Goal: Task Accomplishment & Management: Manage account settings

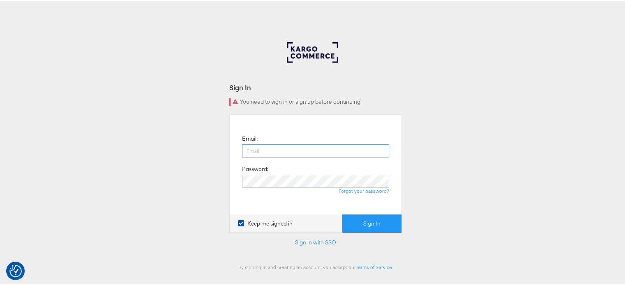
click at [291, 151] on input "email" at bounding box center [315, 149] width 147 height 13
type input "sudheer.bheemunipalli@kargo.com"
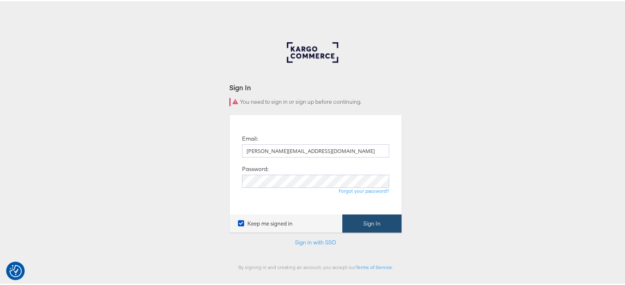
click at [368, 228] on button "Sign In" at bounding box center [371, 223] width 59 height 18
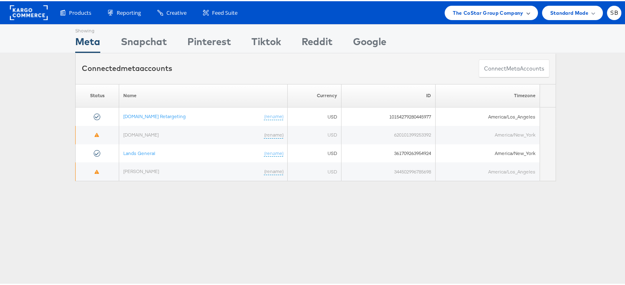
click at [488, 10] on span "The CoStar Group Company" at bounding box center [488, 11] width 70 height 9
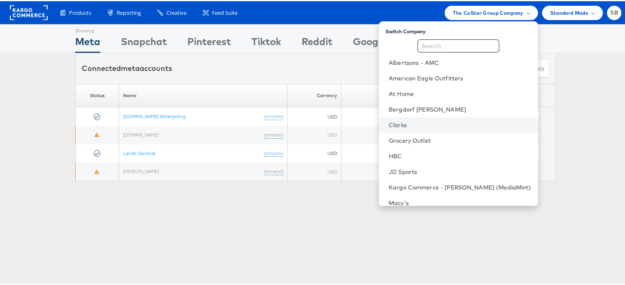
click at [410, 124] on link "Clarks" at bounding box center [460, 124] width 143 height 8
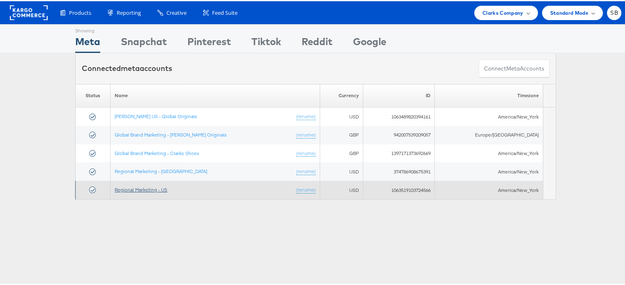
click at [135, 188] on link "Regional Marketing - US" at bounding box center [141, 189] width 53 height 6
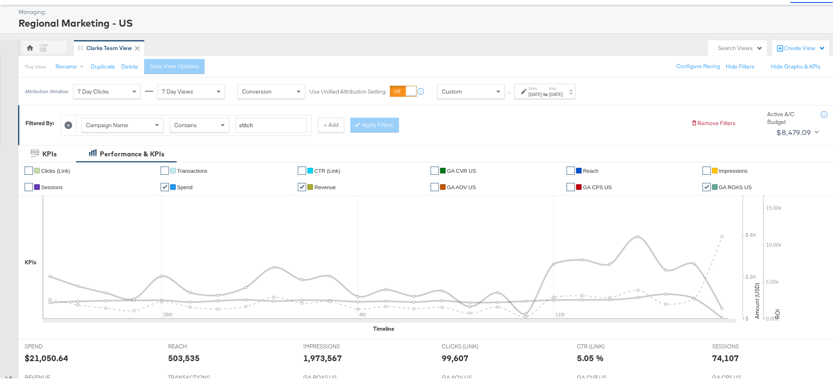
scroll to position [41, 0]
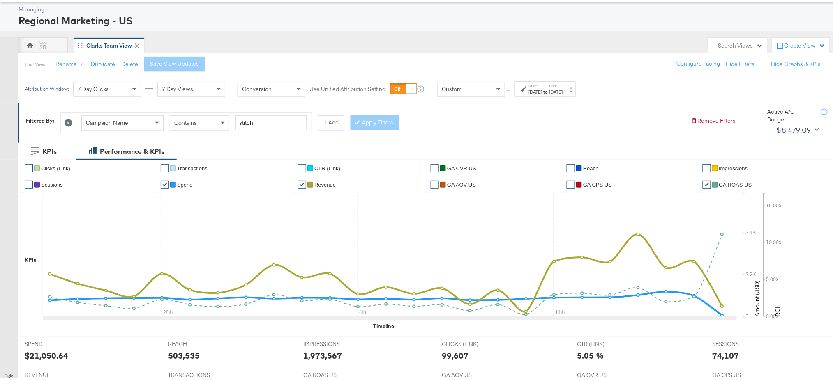
click at [563, 84] on div "Start: Aug 24th 2025 to End: Sep 17th 2025" at bounding box center [546, 87] width 34 height 12
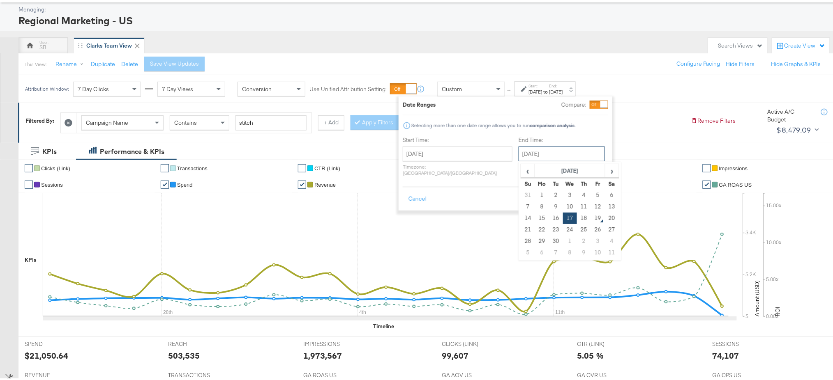
click at [524, 154] on input "[DATE]" at bounding box center [561, 152] width 86 height 15
click at [577, 220] on td "18" at bounding box center [584, 217] width 14 height 12
type input "[DATE]"
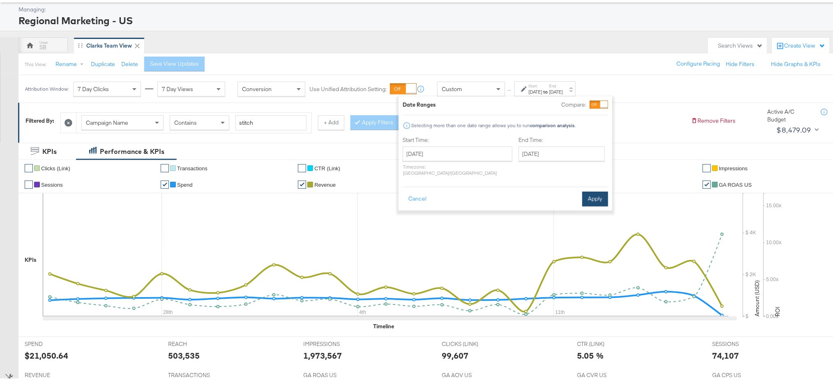
click at [596, 190] on button "Apply" at bounding box center [595, 197] width 26 height 15
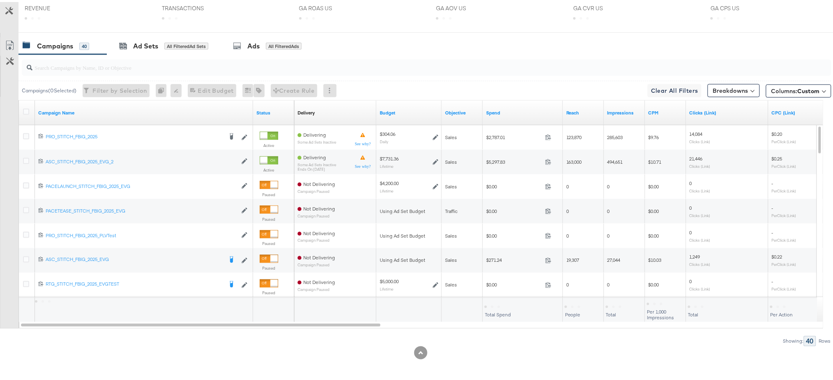
scroll to position [0, 0]
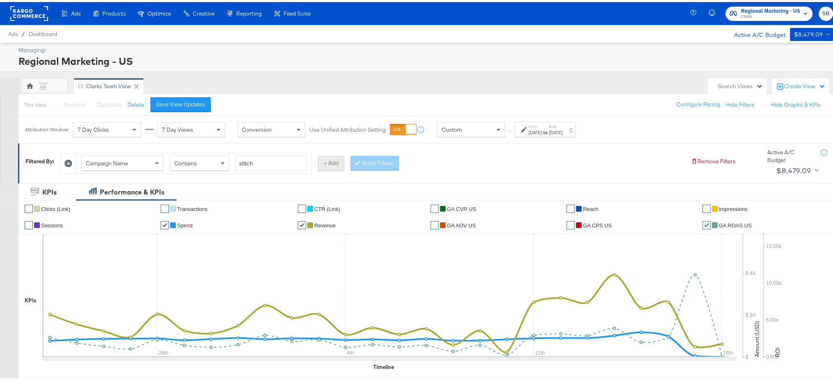
click at [333, 166] on button "+ Add" at bounding box center [331, 161] width 26 height 15
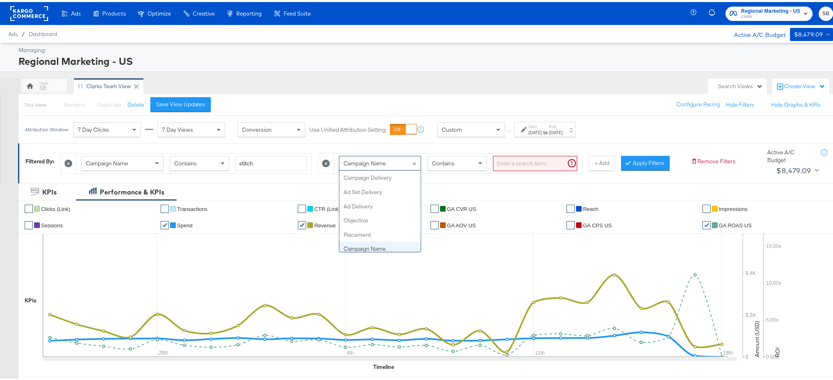
click at [408, 158] on div "Campaign Name" at bounding box center [379, 161] width 81 height 14
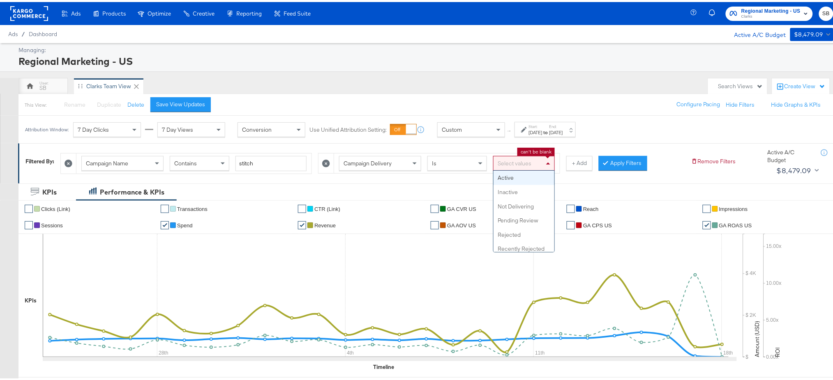
drag, startPoint x: 529, startPoint y: 159, endPoint x: 519, endPoint y: 178, distance: 21.1
click at [519, 169] on div "Select values Active Inactive Not Delivering Pending Review Rejected Recently R…" at bounding box center [524, 161] width 62 height 15
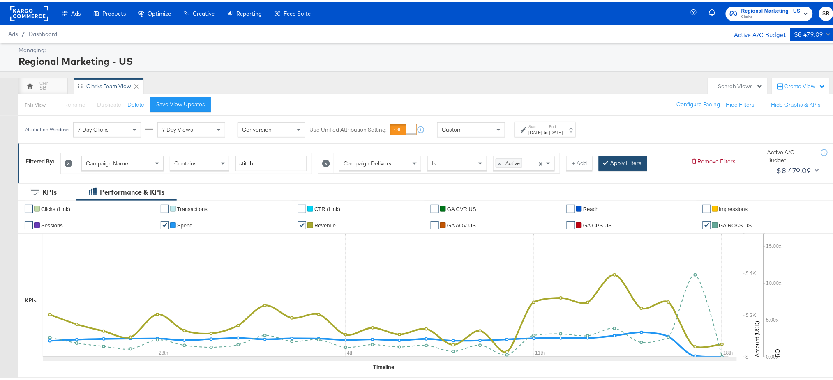
click at [637, 159] on button "Apply Filters" at bounding box center [622, 161] width 48 height 15
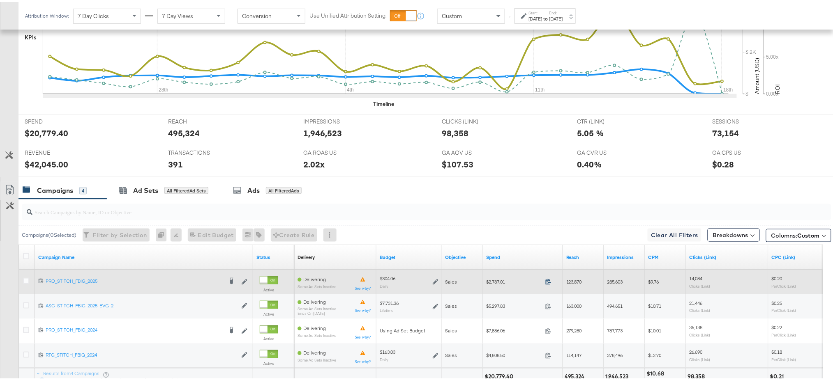
scroll to position [265, 0]
click at [548, 278] on icon at bounding box center [548, 279] width 6 height 6
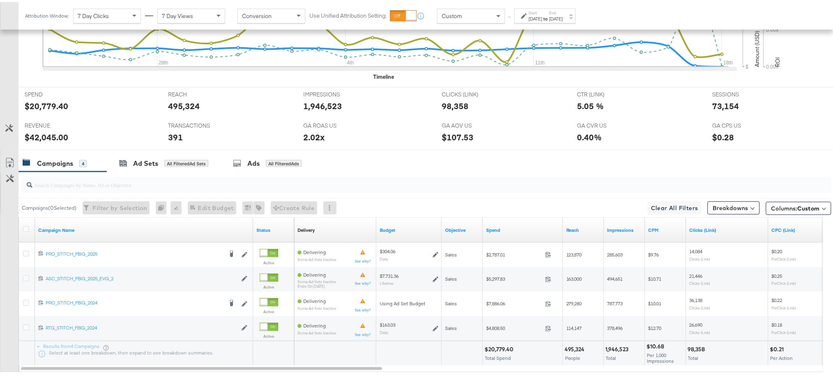
scroll to position [312, 0]
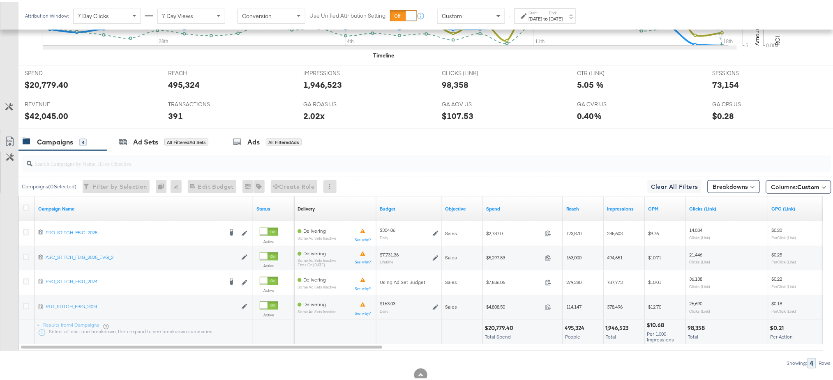
click at [53, 113] on div "$42,045.00" at bounding box center [47, 114] width 44 height 12
copy div "42,045.00"
click at [725, 85] on div "73,154" at bounding box center [725, 83] width 27 height 12
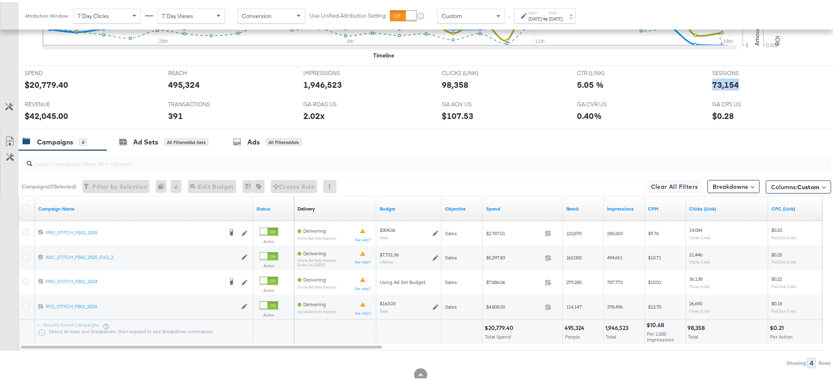
copy div "73,154"
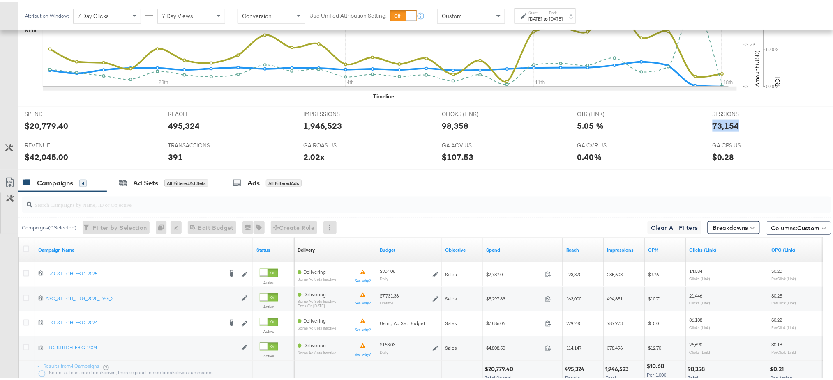
scroll to position [286, 0]
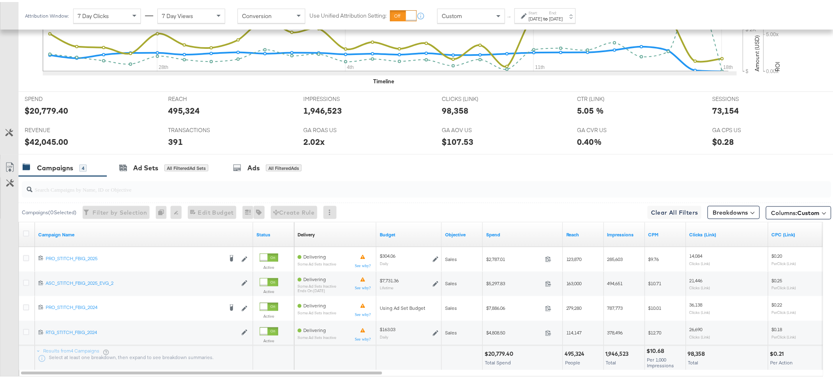
click at [542, 13] on label "Start:" at bounding box center [536, 10] width 14 height 5
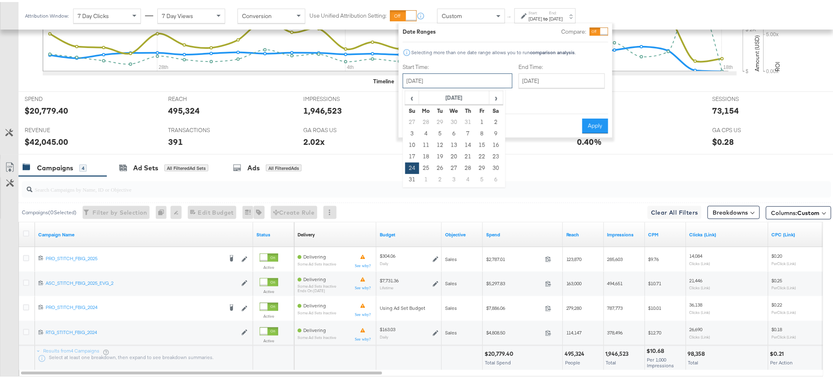
click at [459, 78] on input "August 24th 2025" at bounding box center [458, 78] width 110 height 15
click at [497, 96] on span "›" at bounding box center [496, 96] width 13 height 12
click at [465, 145] on td "18" at bounding box center [468, 144] width 14 height 12
type input "September 18th 2025"
click at [594, 120] on button "Apply" at bounding box center [595, 124] width 26 height 15
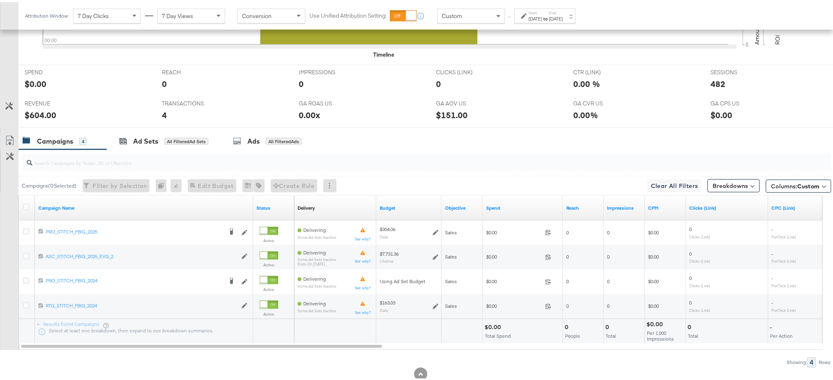
scroll to position [334, 0]
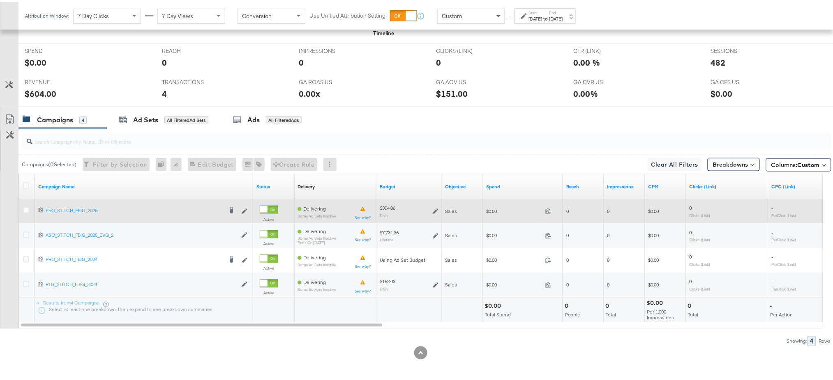
click at [491, 207] on span "$0.00" at bounding box center [514, 209] width 56 height 6
copy span "0.00"
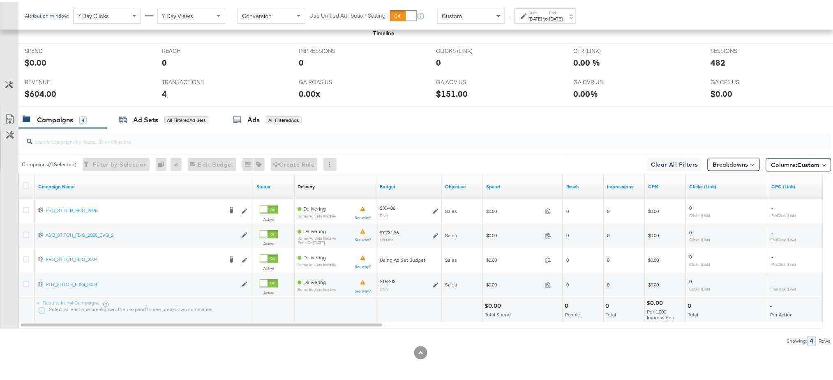
click at [33, 92] on div "$604.00" at bounding box center [41, 92] width 32 height 12
click at [37, 92] on div "$604.00" at bounding box center [41, 92] width 32 height 12
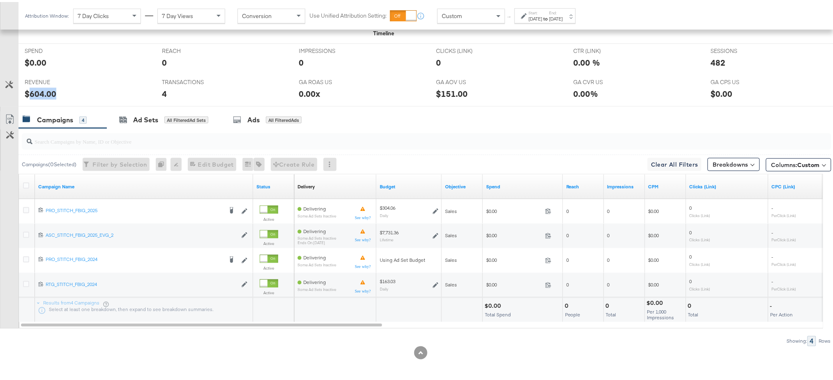
copy div "604.00"
click at [174, 85] on div "TRANSACTIONS TRANSACTIONS 4" at bounding box center [224, 88] width 137 height 31
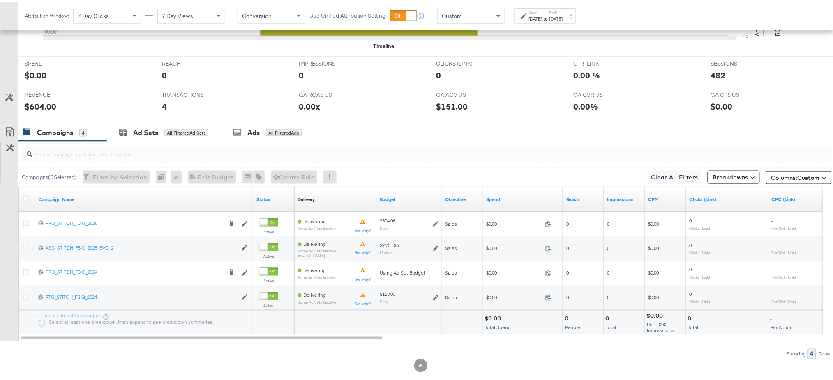
click at [542, 15] on div "Sep 18th 2025" at bounding box center [536, 17] width 14 height 7
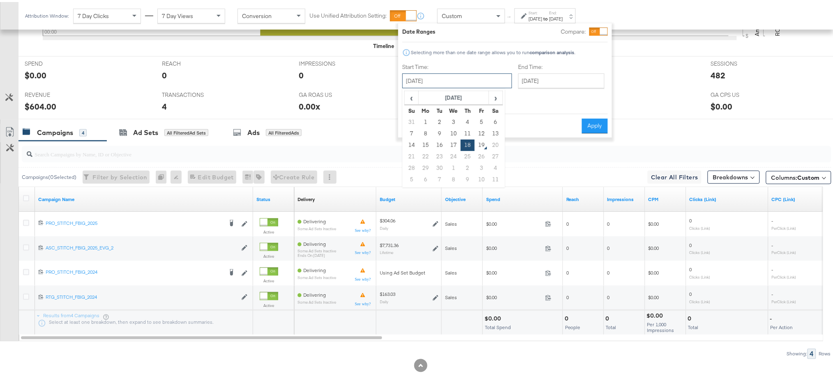
click at [465, 85] on input "September 18th 2025" at bounding box center [457, 78] width 110 height 15
click at [456, 145] on td "17" at bounding box center [454, 144] width 14 height 12
type input "September 17th 2025"
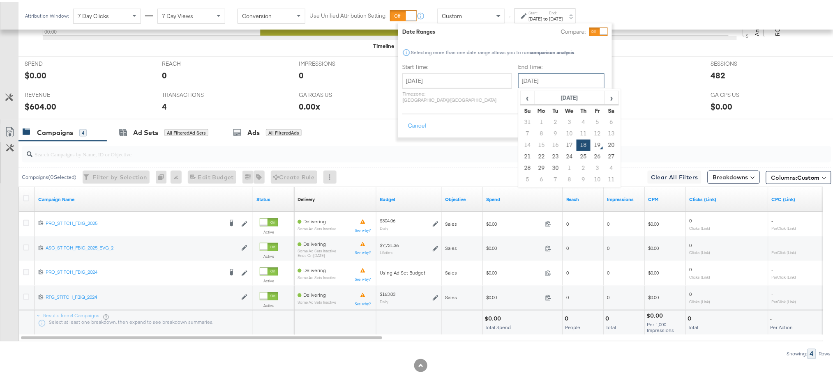
click at [527, 77] on input "September 18th 2025" at bounding box center [561, 78] width 86 height 15
click at [562, 145] on td "17" at bounding box center [569, 144] width 14 height 12
type input "September 17th 2025"
click at [594, 120] on button "Apply" at bounding box center [595, 124] width 26 height 15
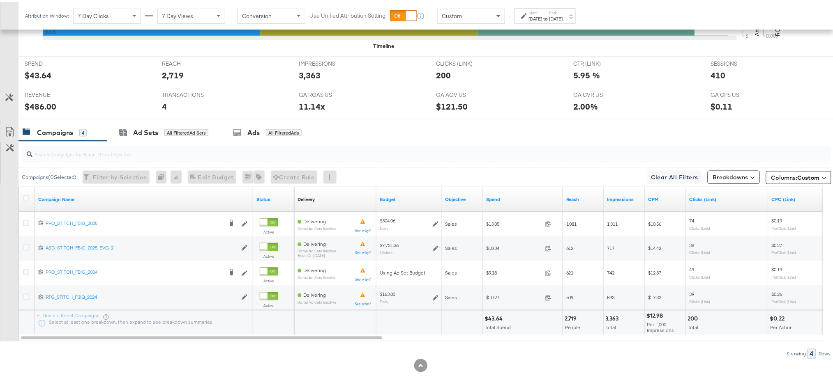
click at [36, 101] on div "$486.00" at bounding box center [41, 105] width 32 height 12
copy div "486.00"
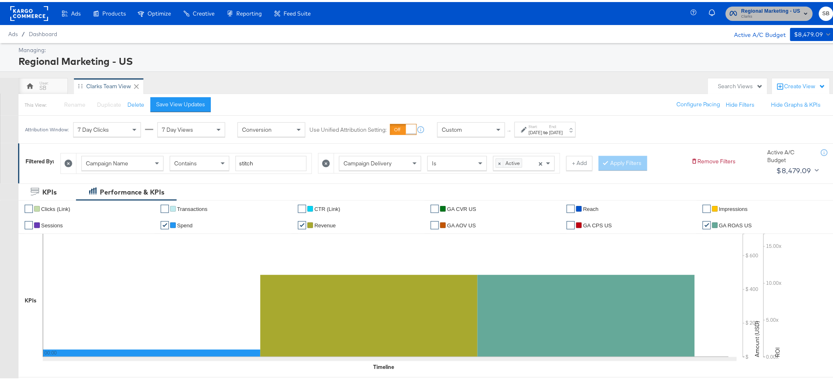
click at [778, 10] on span "Regional Marketing - US" at bounding box center [770, 9] width 59 height 9
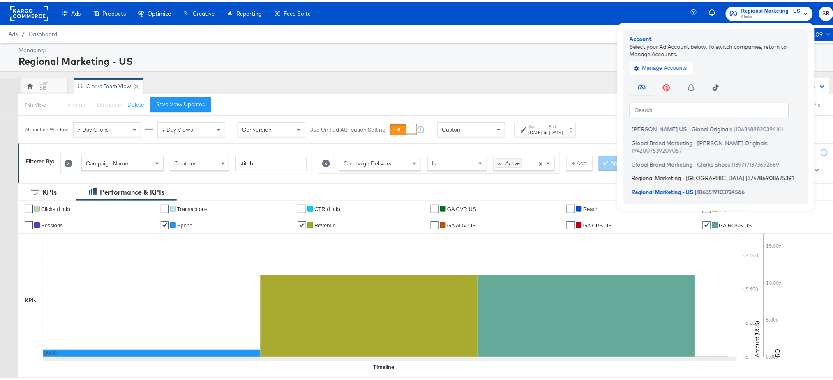
click at [659, 173] on span "Regional Marketing - CA" at bounding box center [687, 176] width 113 height 7
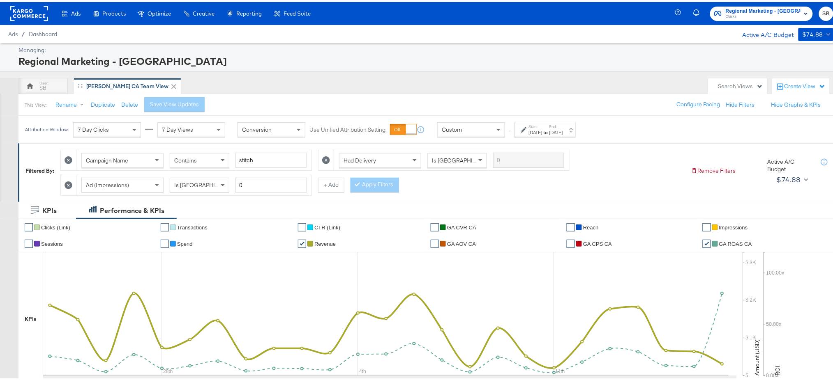
click at [542, 126] on label "Start:" at bounding box center [536, 124] width 14 height 5
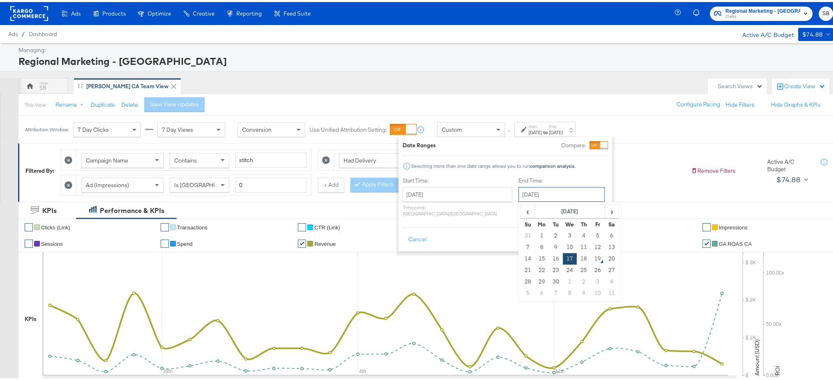
click at [518, 199] on input "September 17th 2025" at bounding box center [561, 192] width 86 height 15
click at [577, 258] on td "18" at bounding box center [584, 257] width 14 height 12
type input "September 18th 2025"
click at [596, 230] on button "Apply" at bounding box center [595, 237] width 26 height 15
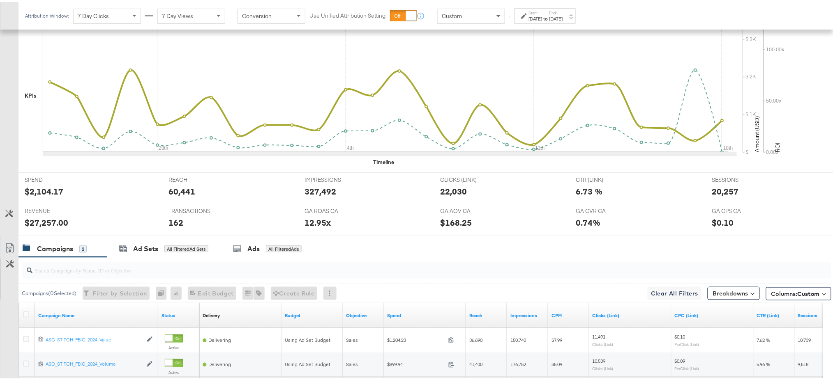
scroll to position [304, 0]
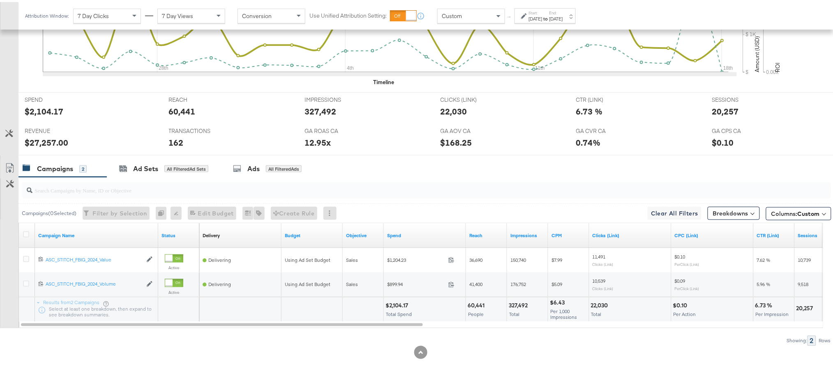
click at [49, 145] on div "$27,257.00" at bounding box center [47, 141] width 44 height 12
copy div "27,257.00"
click at [723, 106] on div "20,257" at bounding box center [725, 110] width 27 height 12
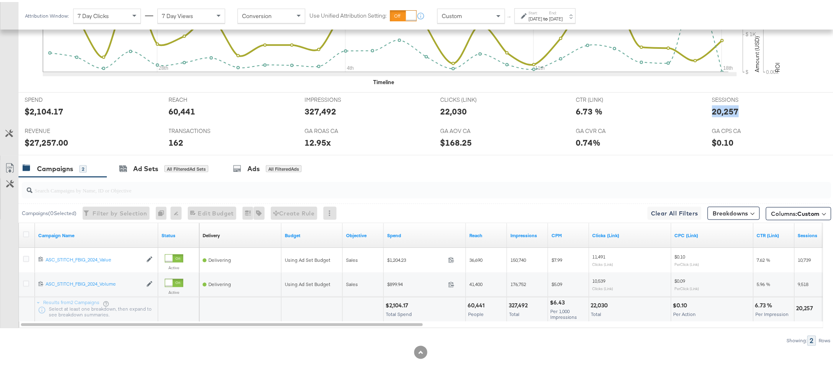
copy div "20,257"
click at [304, 140] on div "12.95x" at bounding box center [317, 141] width 26 height 12
copy div "12.95x"
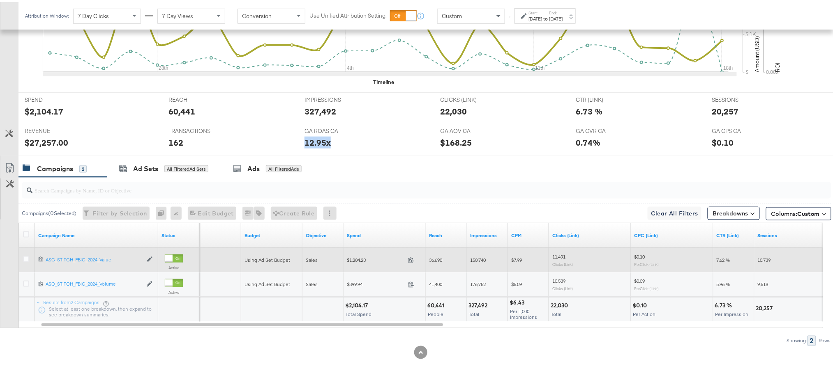
scroll to position [0, 0]
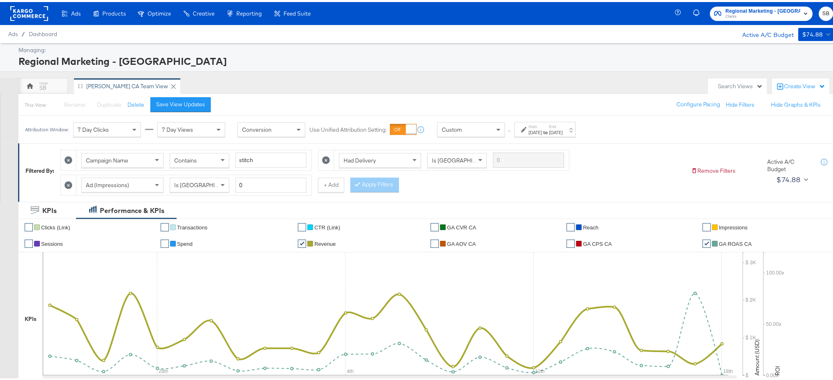
click at [549, 127] on strong "to" at bounding box center [545, 130] width 7 height 6
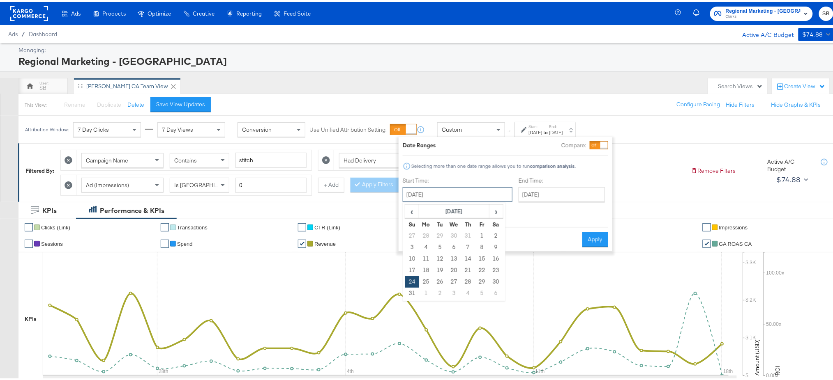
click at [451, 189] on input "August 24th 2025" at bounding box center [458, 192] width 110 height 15
click at [492, 207] on span "›" at bounding box center [496, 209] width 13 height 12
click at [465, 254] on td "18" at bounding box center [468, 257] width 14 height 12
type input "September 18th 2025"
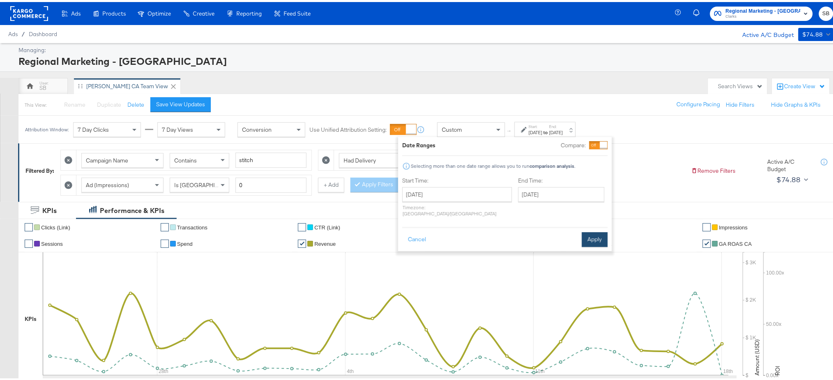
click at [598, 230] on button "Apply" at bounding box center [595, 237] width 26 height 15
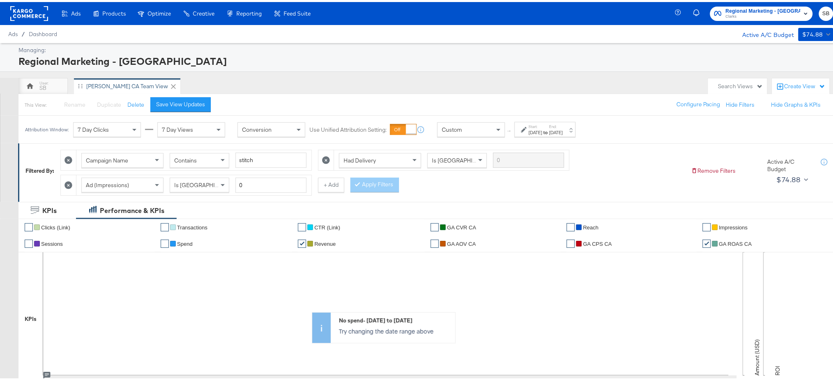
click at [549, 131] on strong "to" at bounding box center [545, 130] width 7 height 6
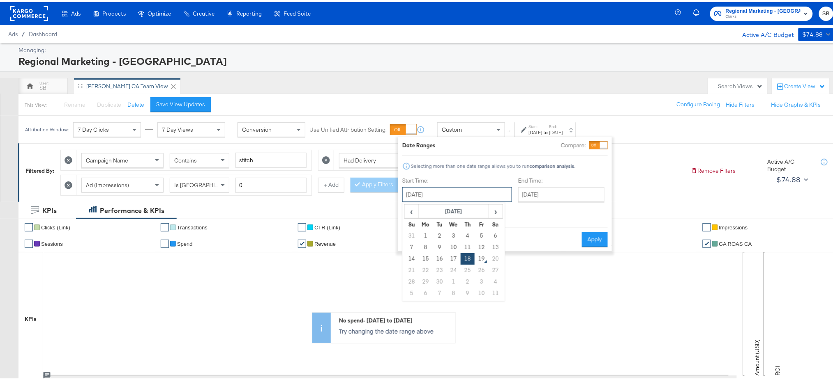
click at [448, 198] on input "September 18th 2025" at bounding box center [457, 192] width 110 height 15
click at [452, 254] on td "17" at bounding box center [454, 257] width 14 height 12
type input "September 17th 2025"
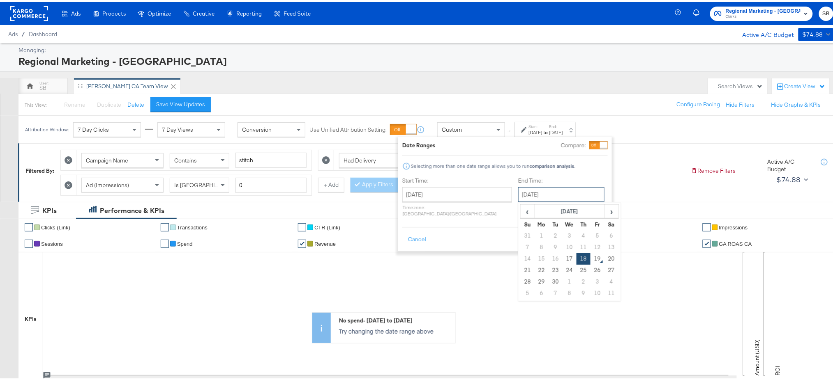
click at [518, 197] on input "September 18th 2025" at bounding box center [561, 192] width 86 height 15
click at [562, 252] on td "17" at bounding box center [569, 257] width 14 height 12
type input "September 17th 2025"
click at [594, 234] on button "Apply" at bounding box center [595, 237] width 26 height 15
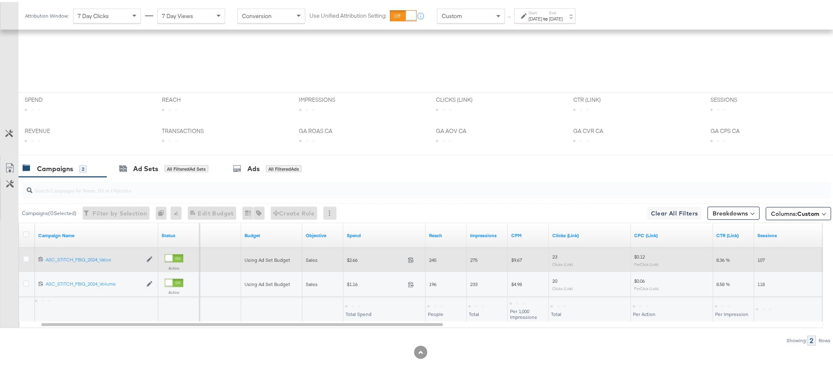
scroll to position [304, 0]
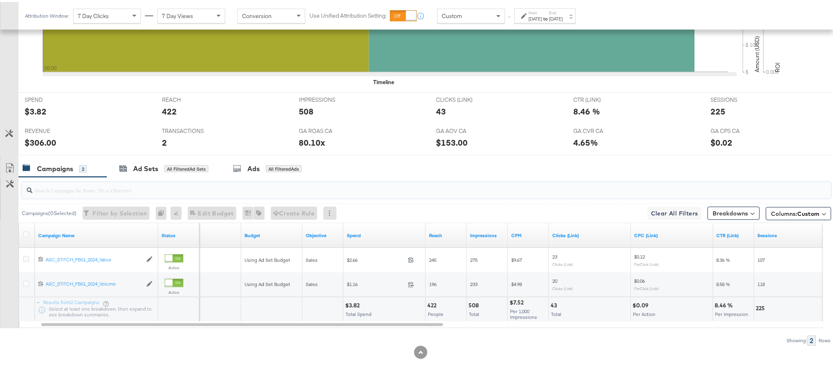
click at [363, 188] on input "search" at bounding box center [394, 185] width 724 height 16
click at [132, 170] on div "Ad Sets All Filtered Ad Sets" at bounding box center [163, 166] width 89 height 9
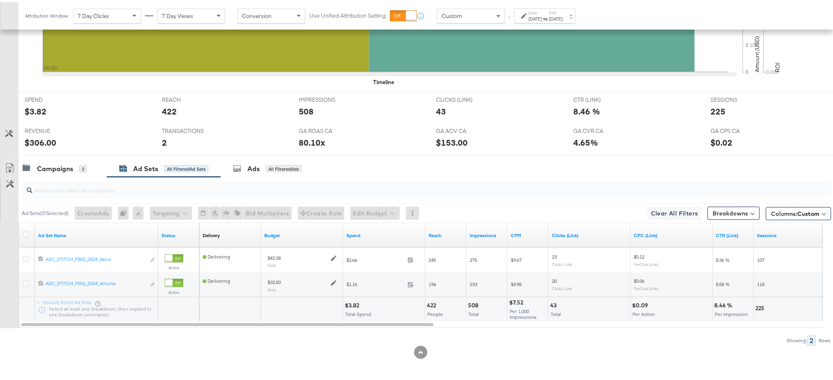
click at [574, 7] on div "Start: Sep 17th 2025 to End: Sep 17th 2025" at bounding box center [544, 13] width 61 height 15
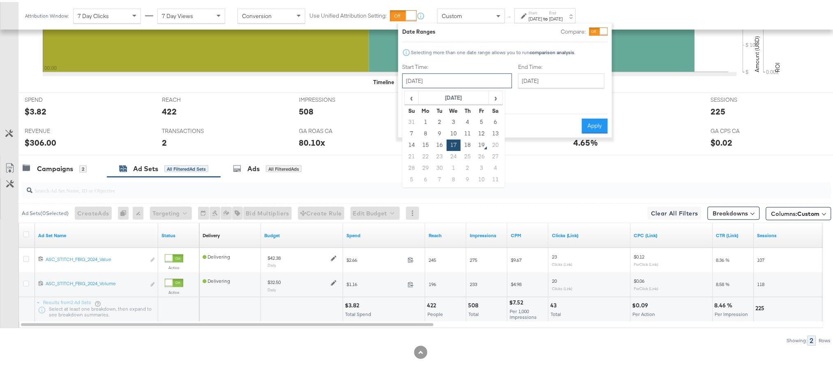
click at [444, 75] on input "September 17th 2025" at bounding box center [457, 78] width 110 height 15
click at [465, 143] on td "18" at bounding box center [467, 144] width 14 height 12
type input "September 18th 2025"
click at [594, 117] on button "Apply" at bounding box center [595, 124] width 26 height 15
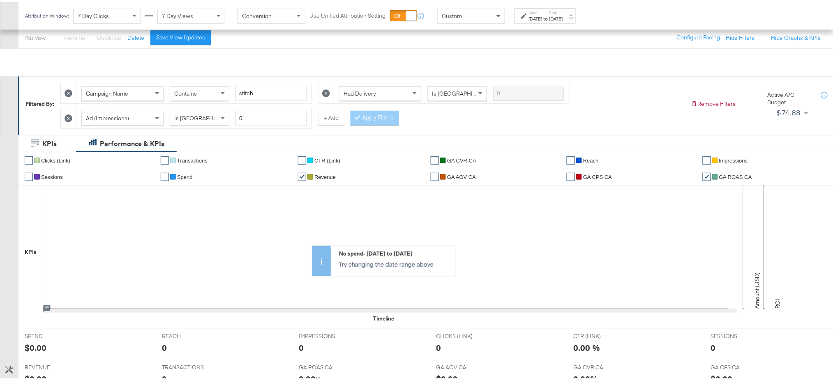
scroll to position [0, 0]
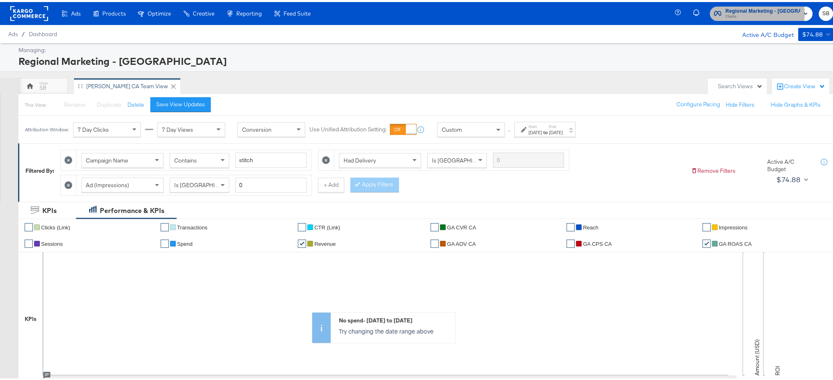
click at [764, 12] on span "Clarks" at bounding box center [762, 15] width 75 height 7
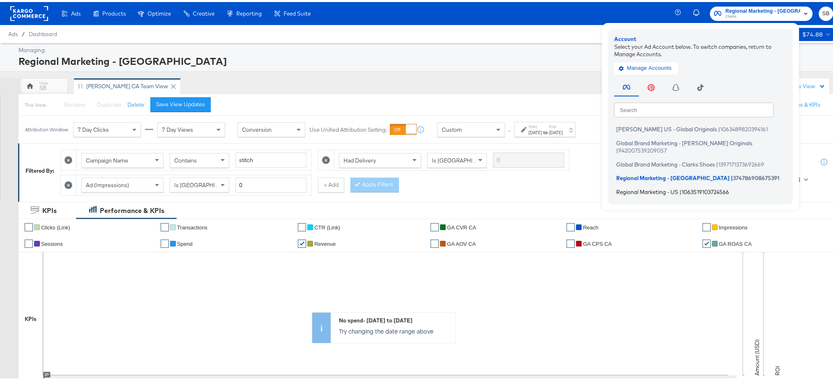
click at [659, 186] on span "Regional Marketing - US" at bounding box center [647, 189] width 62 height 7
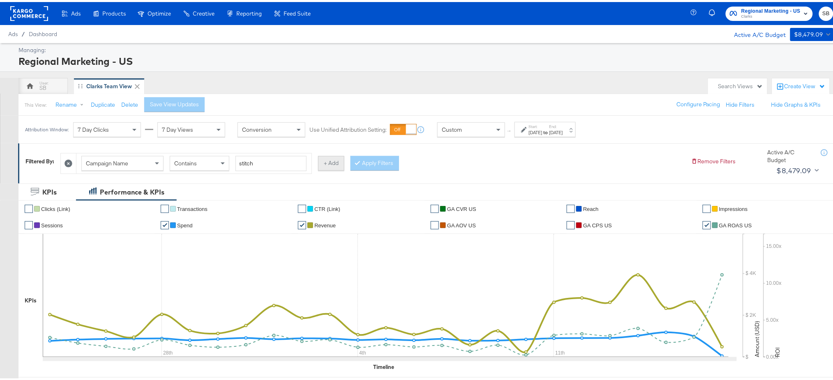
click at [332, 167] on button "+ Add" at bounding box center [331, 161] width 26 height 15
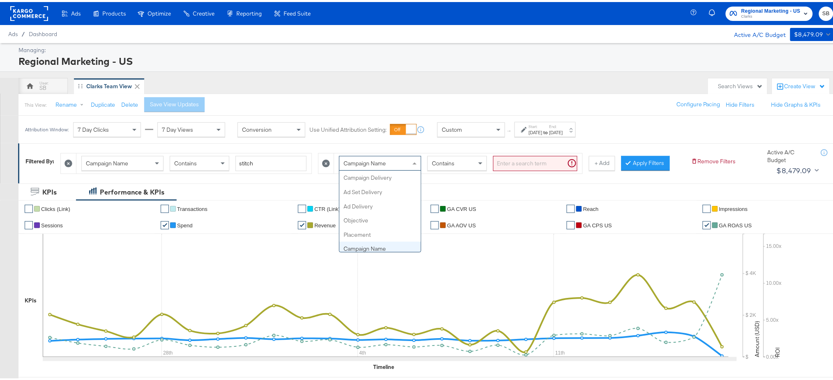
scroll to position [71, 0]
click at [364, 159] on span "Campaign Name" at bounding box center [364, 161] width 42 height 7
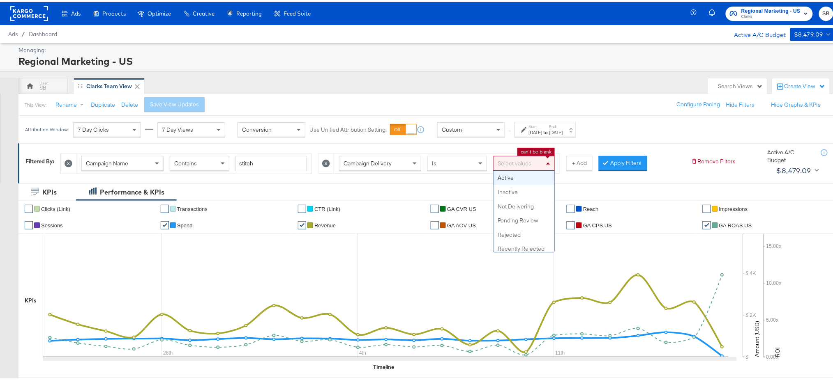
click at [540, 157] on div "Select values" at bounding box center [523, 161] width 61 height 14
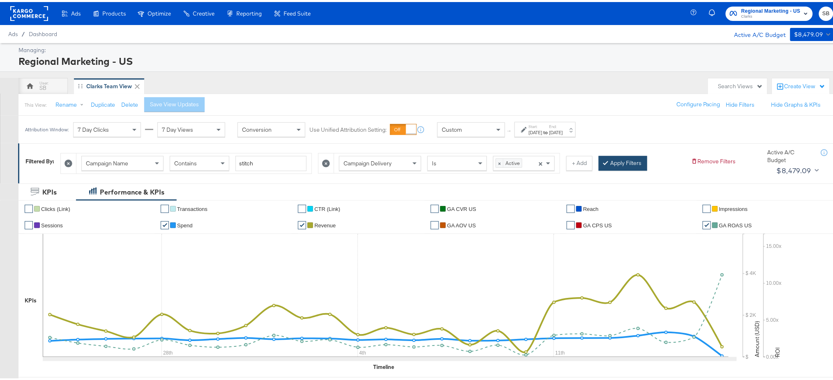
click at [628, 159] on button "Apply Filters" at bounding box center [622, 161] width 48 height 15
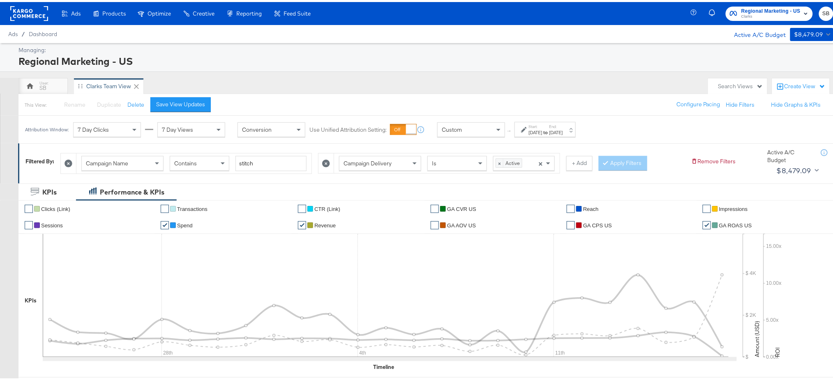
scroll to position [334, 0]
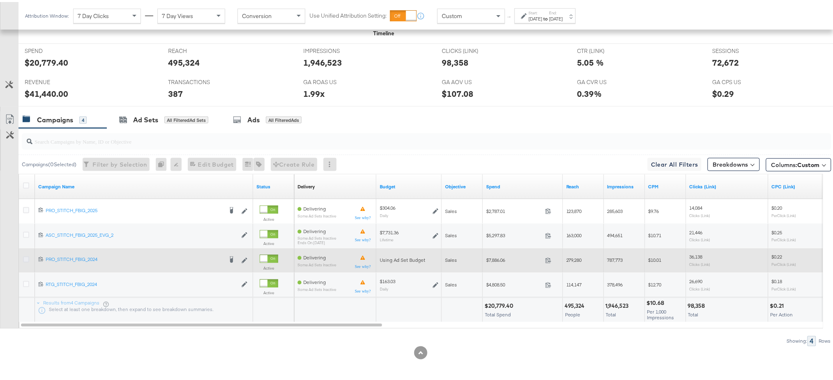
click at [26, 255] on icon at bounding box center [26, 258] width 6 height 6
click at [0, 0] on input "checkbox" at bounding box center [0, 0] width 0 height 0
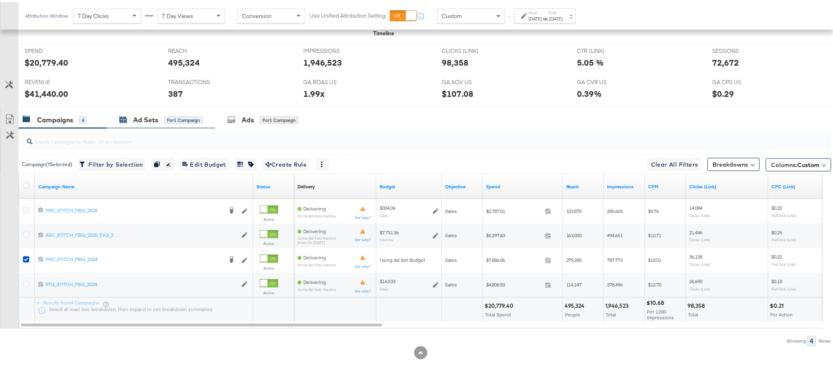
click at [142, 122] on div "Ad Sets" at bounding box center [145, 117] width 25 height 9
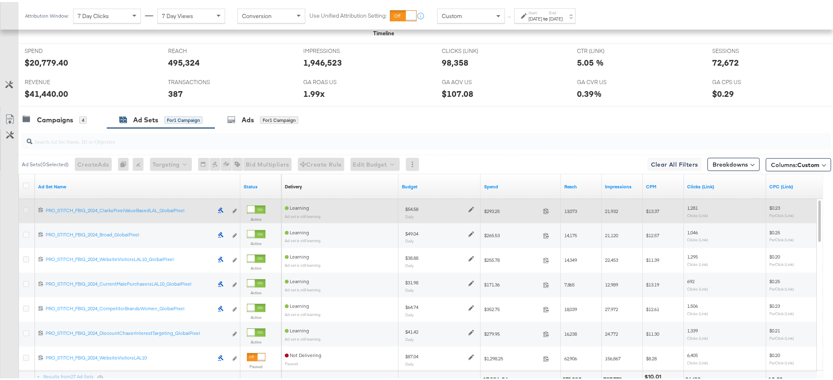
click at [23, 209] on icon at bounding box center [26, 208] width 6 height 6
click at [0, 0] on input "checkbox" at bounding box center [0, 0] width 0 height 0
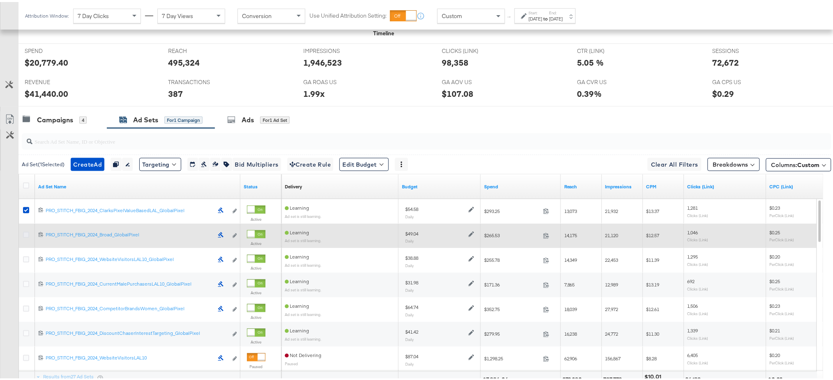
click at [25, 232] on icon at bounding box center [26, 233] width 6 height 6
click at [0, 0] on input "checkbox" at bounding box center [0, 0] width 0 height 0
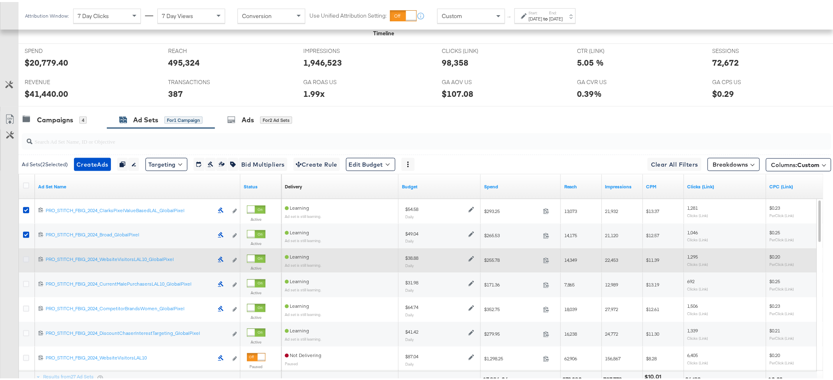
click at [25, 259] on icon at bounding box center [26, 258] width 6 height 6
click at [0, 0] on input "checkbox" at bounding box center [0, 0] width 0 height 0
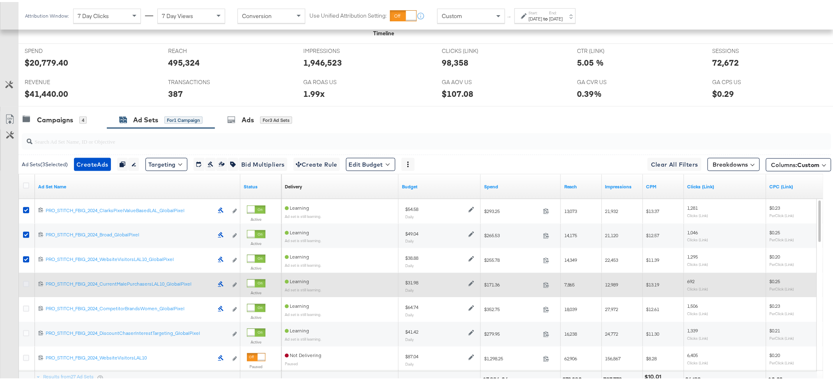
click at [23, 281] on icon at bounding box center [26, 282] width 6 height 6
click at [0, 0] on input "checkbox" at bounding box center [0, 0] width 0 height 0
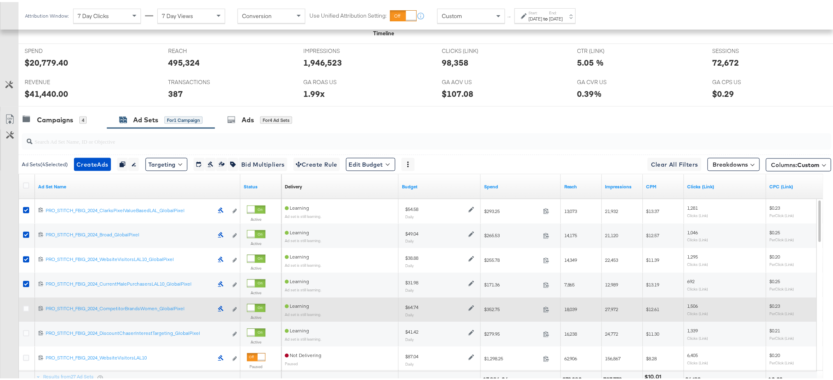
click at [24, 301] on div at bounding box center [27, 308] width 15 height 15
click at [25, 306] on icon at bounding box center [26, 307] width 6 height 6
click at [0, 0] on input "checkbox" at bounding box center [0, 0] width 0 height 0
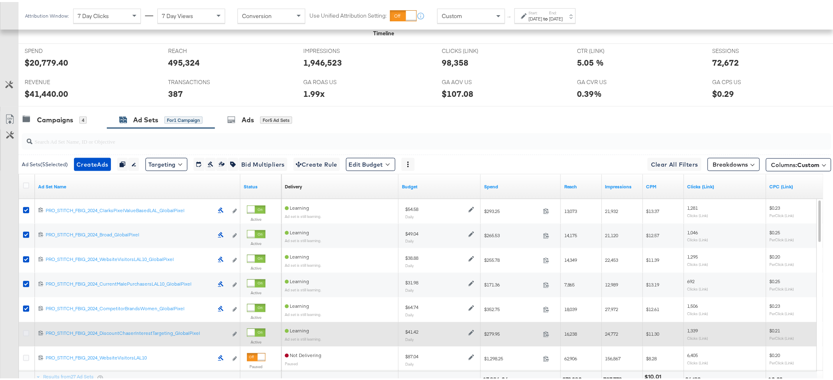
click at [25, 331] on icon at bounding box center [26, 332] width 6 height 6
click at [0, 0] on input "checkbox" at bounding box center [0, 0] width 0 height 0
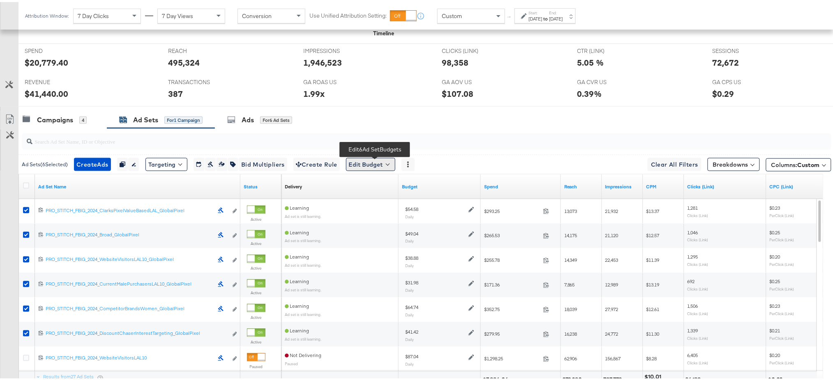
click at [388, 163] on button "Edit Budget" at bounding box center [370, 162] width 49 height 13
click at [388, 184] on span "Edit Ad Set Budget" at bounding box center [373, 184] width 47 height 11
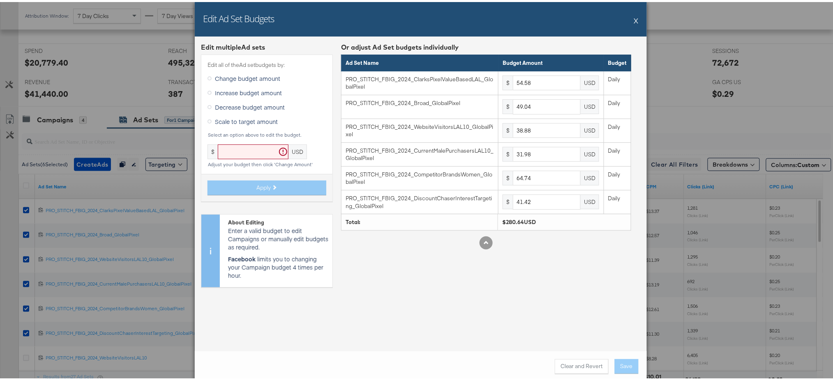
click at [634, 16] on button "X" at bounding box center [636, 18] width 5 height 16
